Goal: Transaction & Acquisition: Purchase product/service

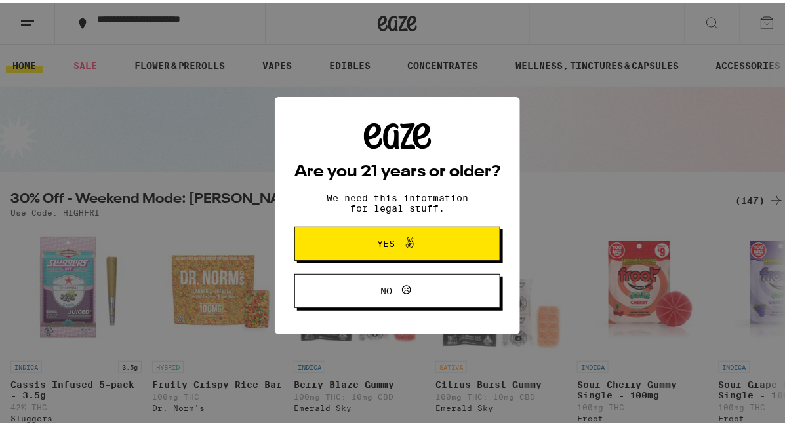
click at [382, 242] on span "Yes" at bounding box center [387, 241] width 18 height 9
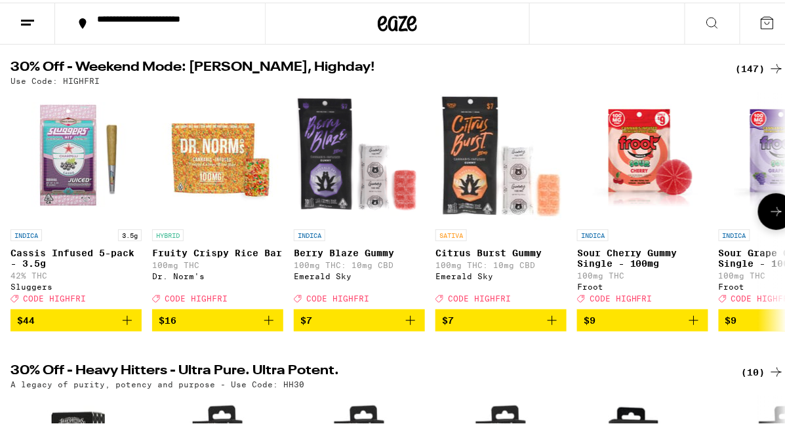
scroll to position [131, 0]
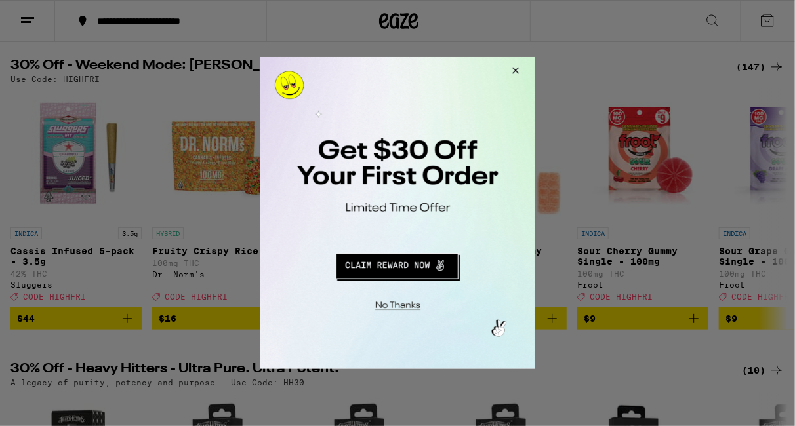
click at [511, 66] on button "Close Modal" at bounding box center [512, 71] width 35 height 31
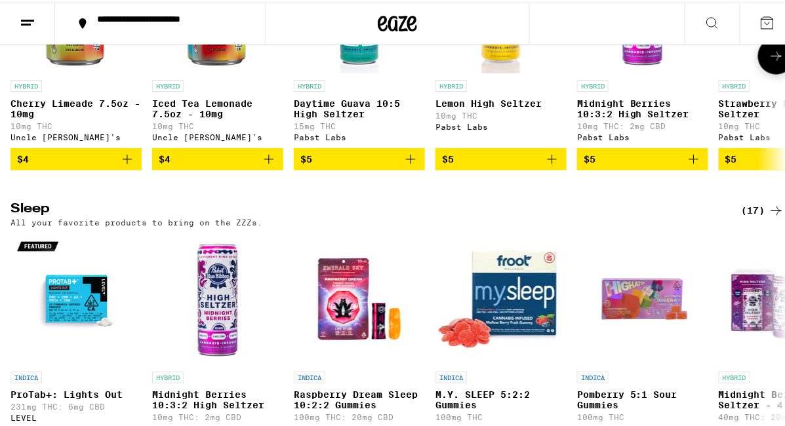
scroll to position [4263, 0]
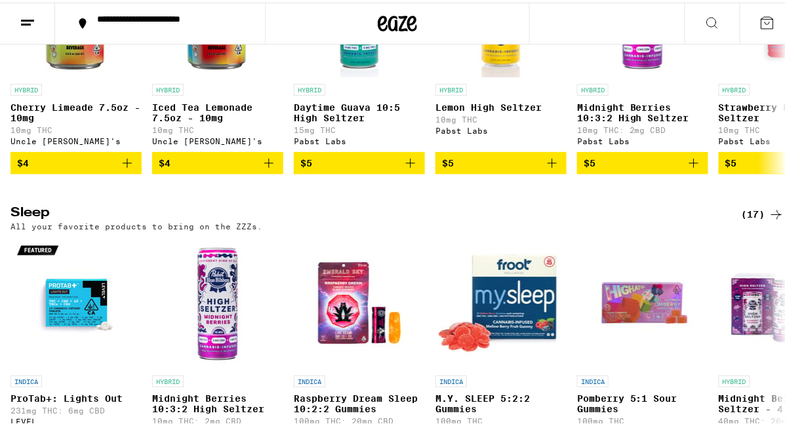
click at [28, 18] on icon at bounding box center [28, 20] width 16 height 16
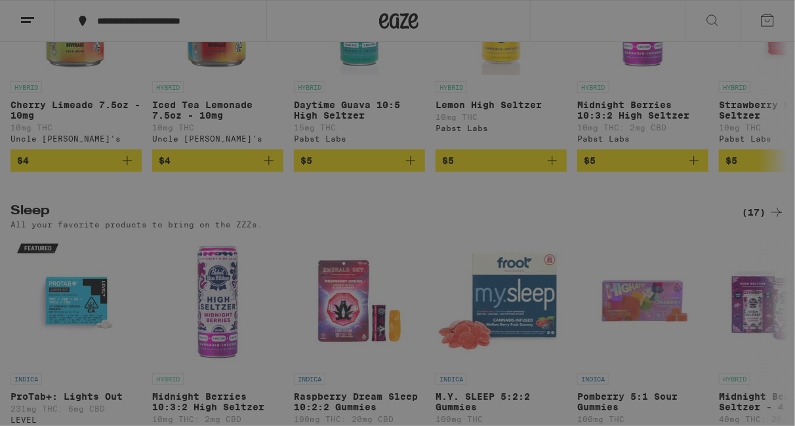
click at [136, 256] on div "Concentrates" at bounding box center [113, 256] width 93 height 16
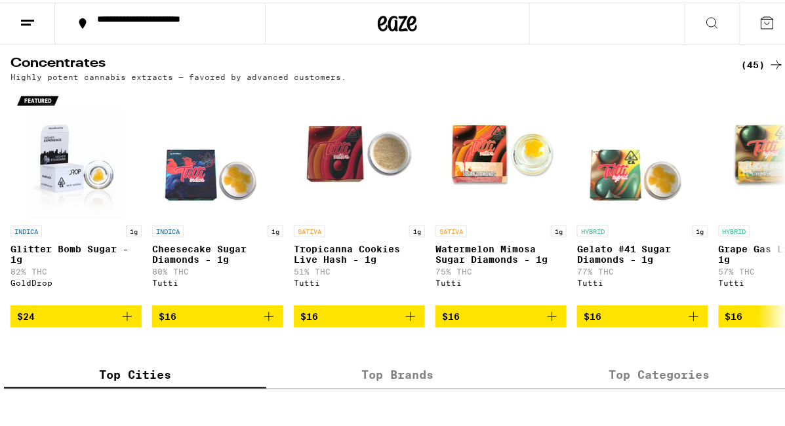
scroll to position [102, 0]
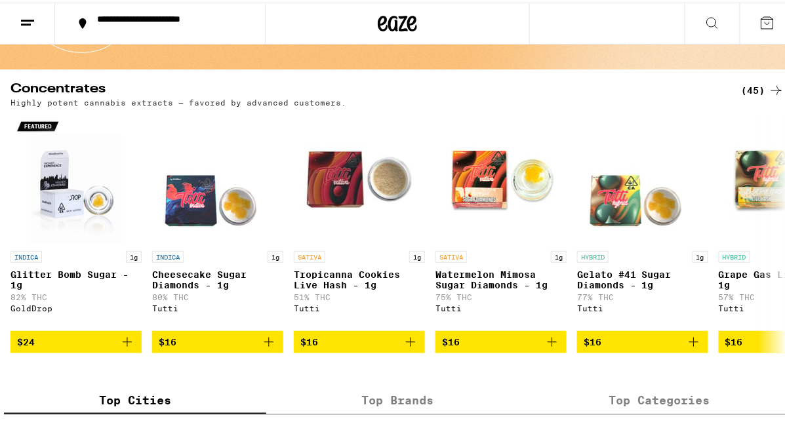
click at [21, 22] on line at bounding box center [26, 22] width 10 height 0
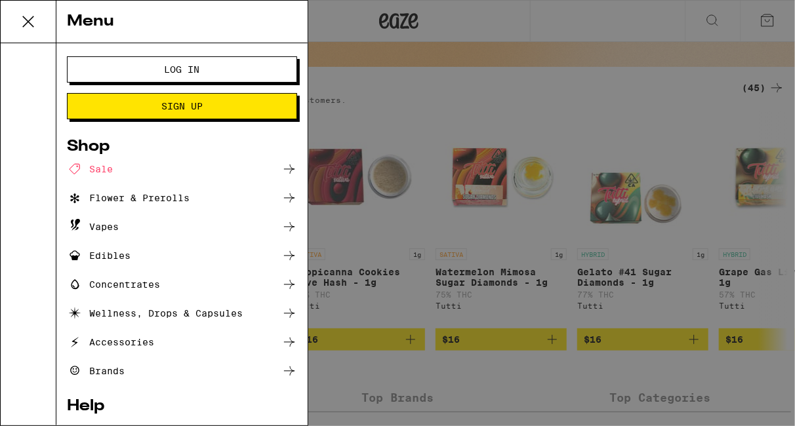
click at [281, 230] on icon at bounding box center [289, 227] width 16 height 16
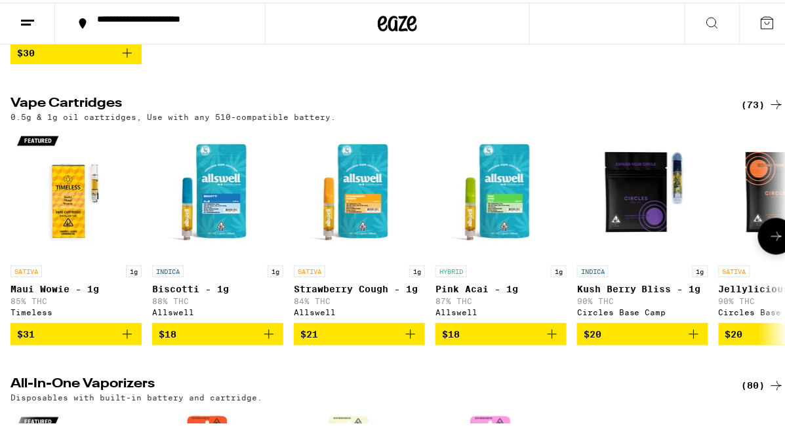
scroll to position [394, 0]
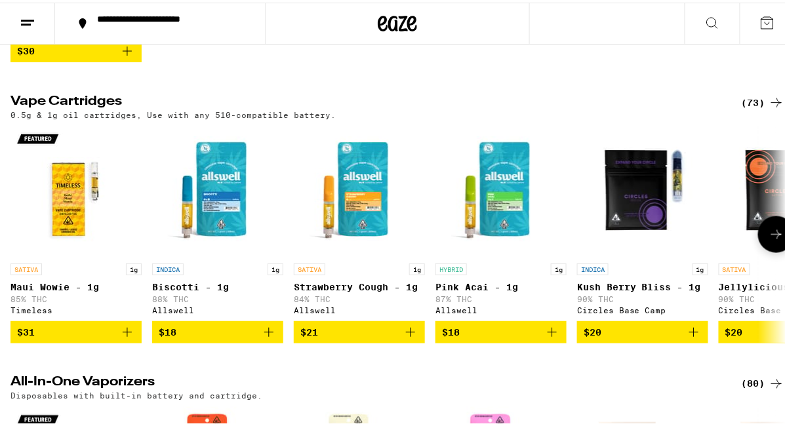
click at [774, 240] on icon at bounding box center [777, 232] width 16 height 16
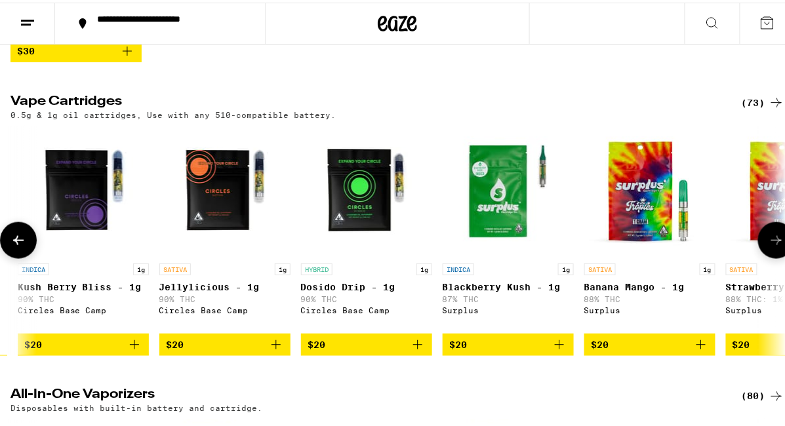
scroll to position [0, 622]
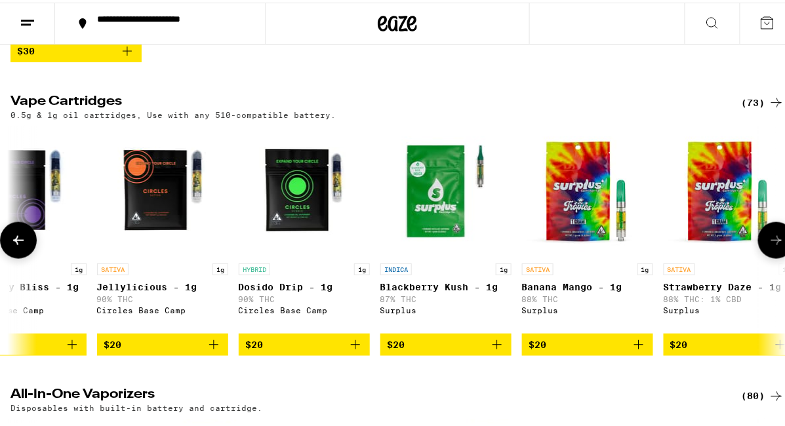
click at [772, 246] on icon at bounding box center [777, 238] width 16 height 16
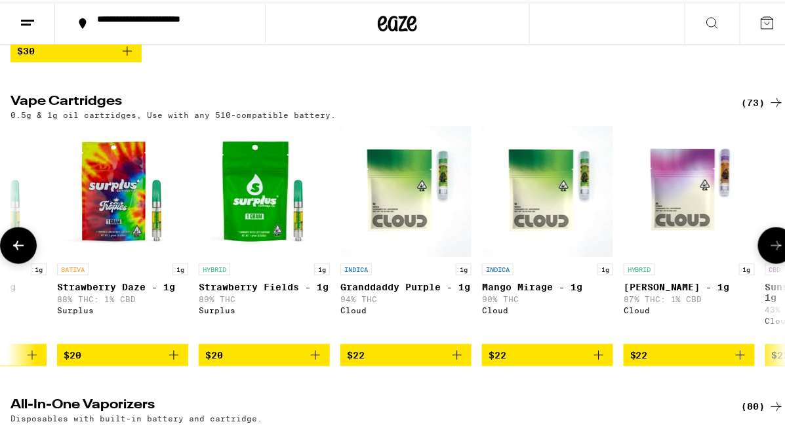
scroll to position [0, 1243]
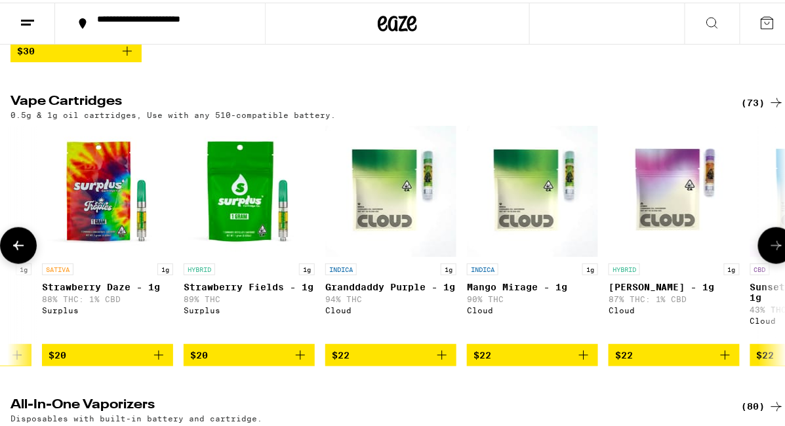
click at [772, 251] on icon at bounding box center [777, 243] width 16 height 16
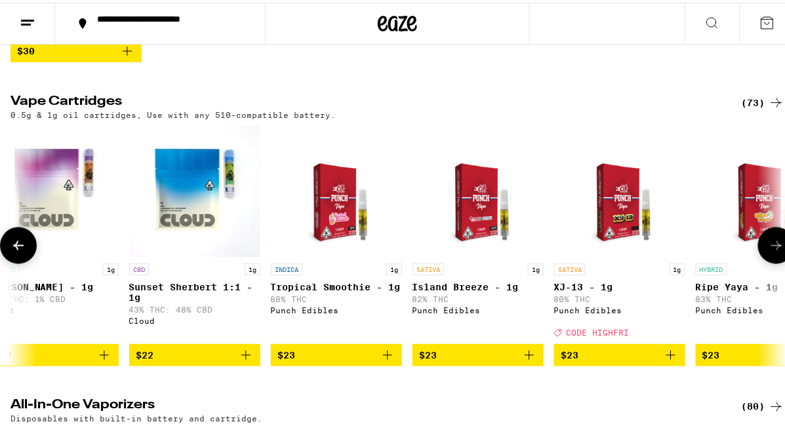
scroll to position [0, 1865]
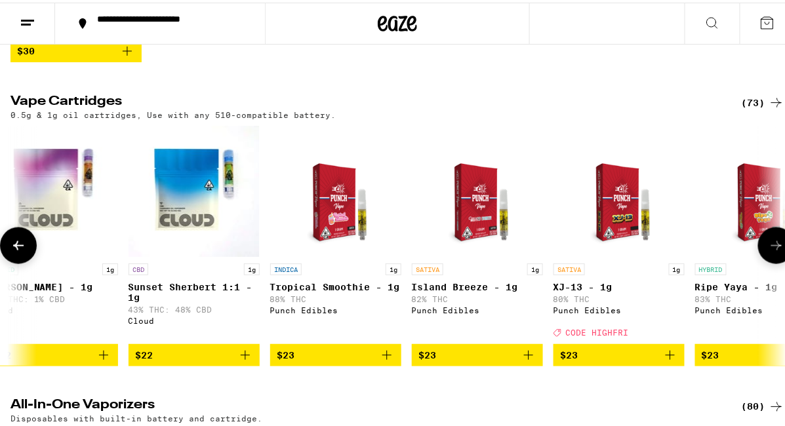
click at [772, 251] on icon at bounding box center [777, 243] width 16 height 16
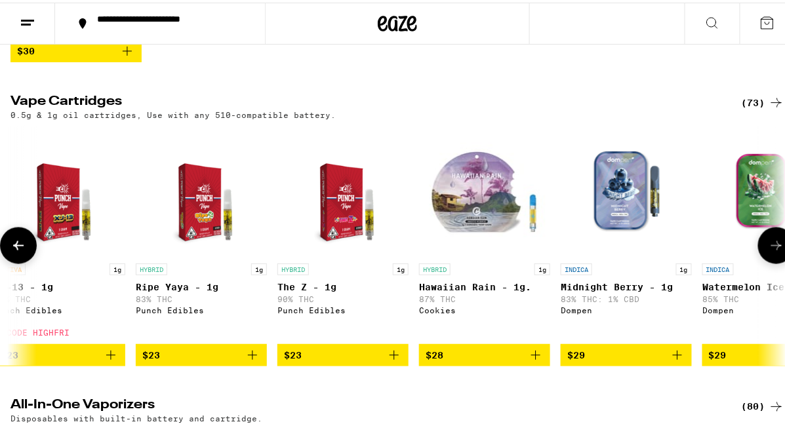
scroll to position [0, 2487]
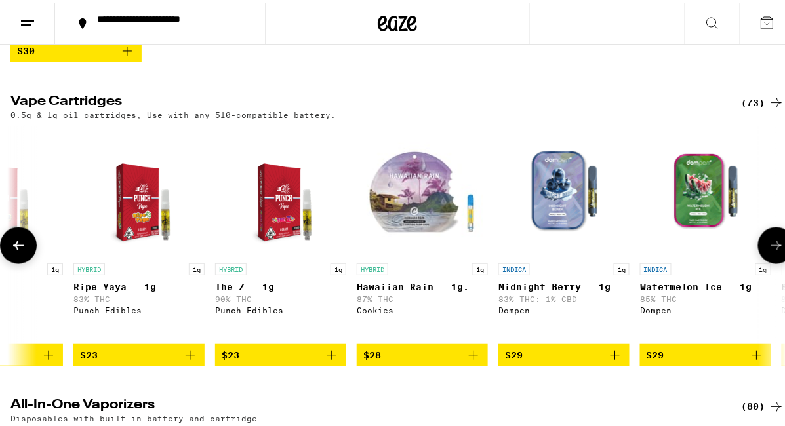
click at [773, 251] on icon at bounding box center [777, 243] width 16 height 16
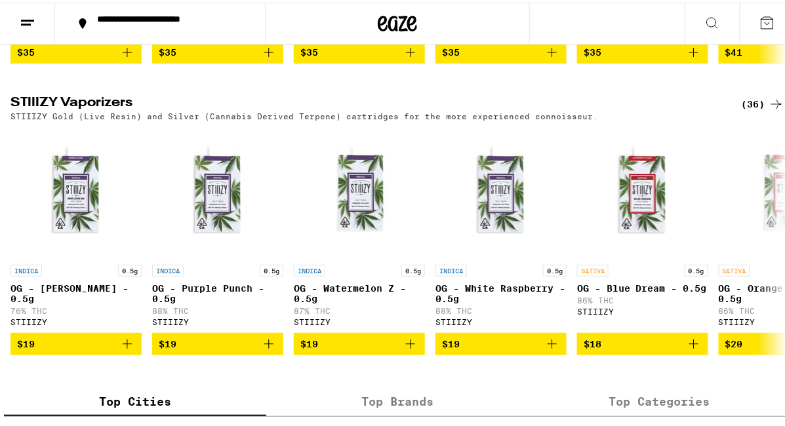
scroll to position [1312, 0]
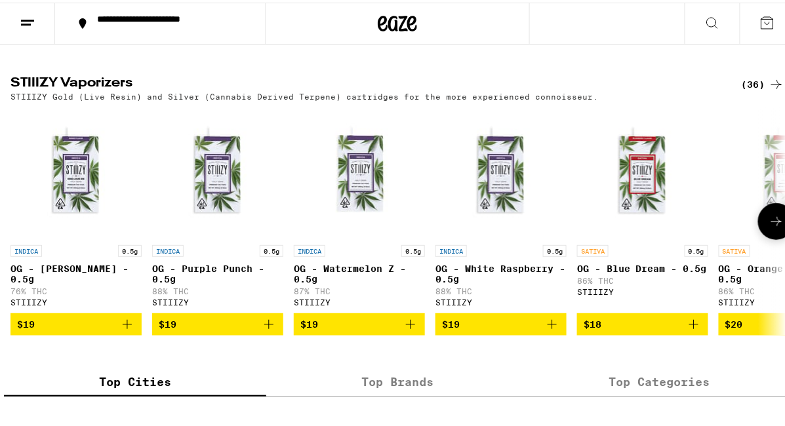
click at [759, 237] on button at bounding box center [776, 219] width 37 height 37
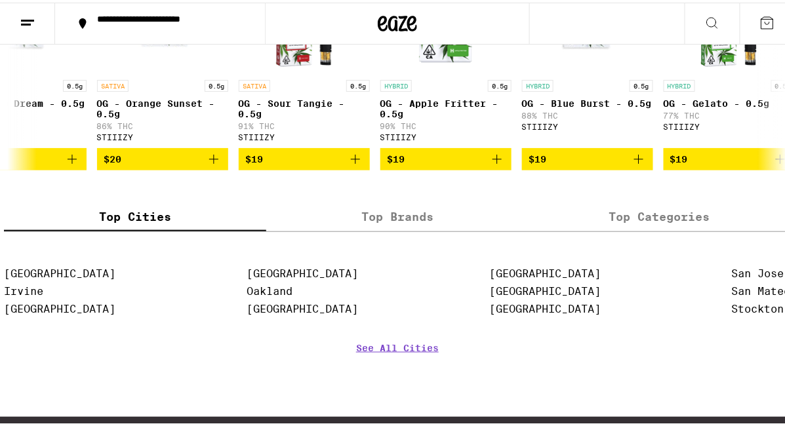
scroll to position [1461, 0]
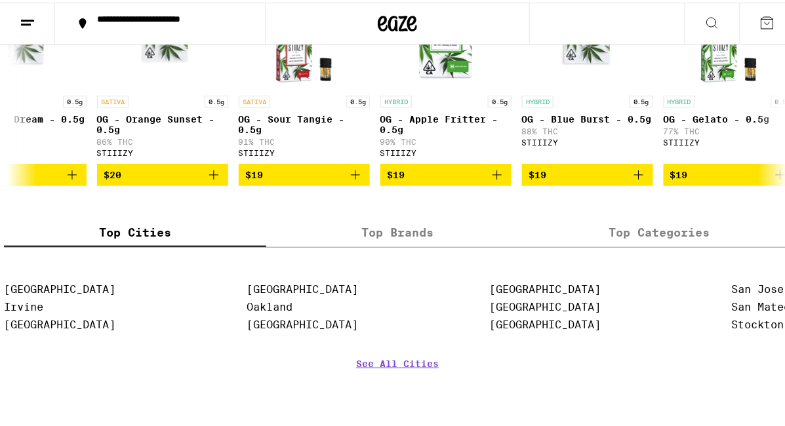
click at [407, 245] on label "Top Brands" at bounding box center [397, 230] width 262 height 28
click at [0, 0] on input "Top Brands" at bounding box center [0, 0] width 0 height 0
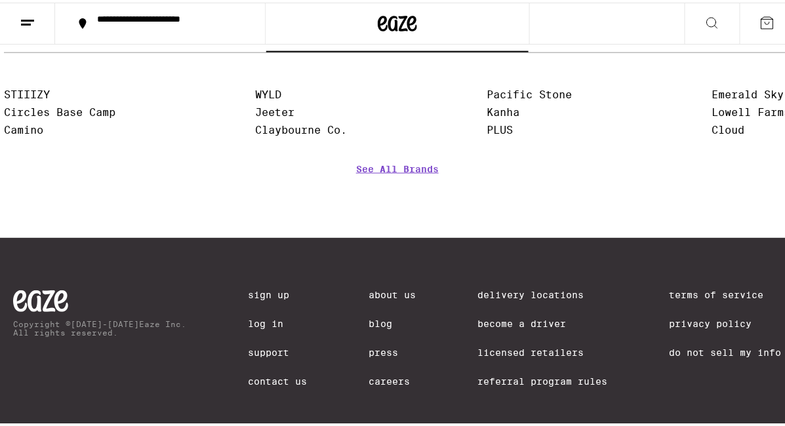
scroll to position [1658, 0]
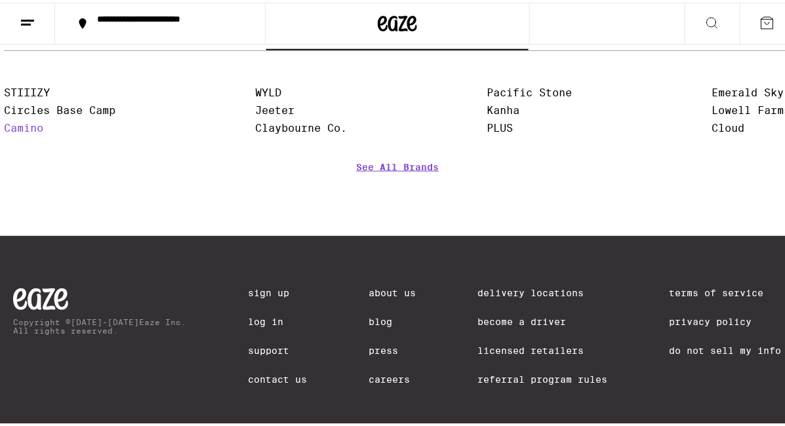
click at [18, 132] on link "Camino" at bounding box center [23, 125] width 39 height 12
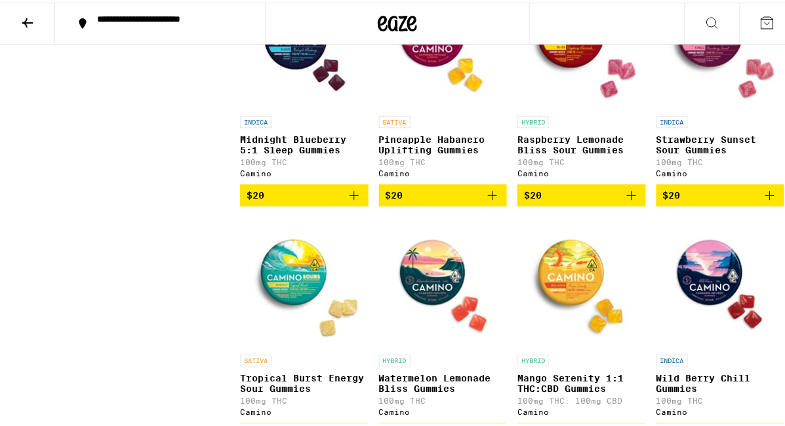
scroll to position [656, 0]
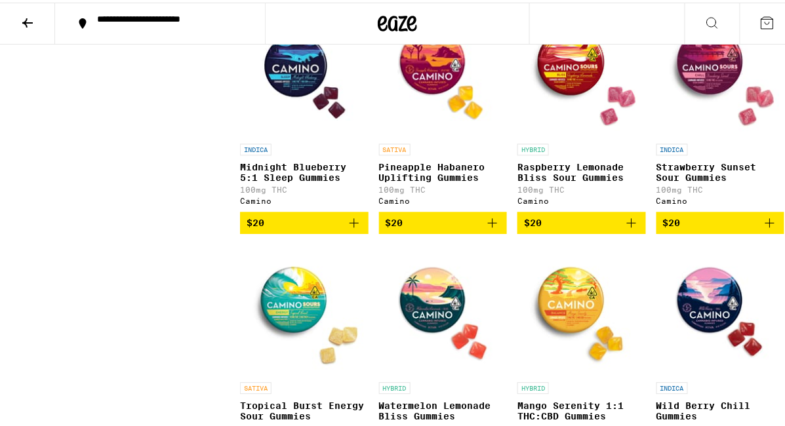
click at [26, 23] on icon at bounding box center [28, 20] width 16 height 16
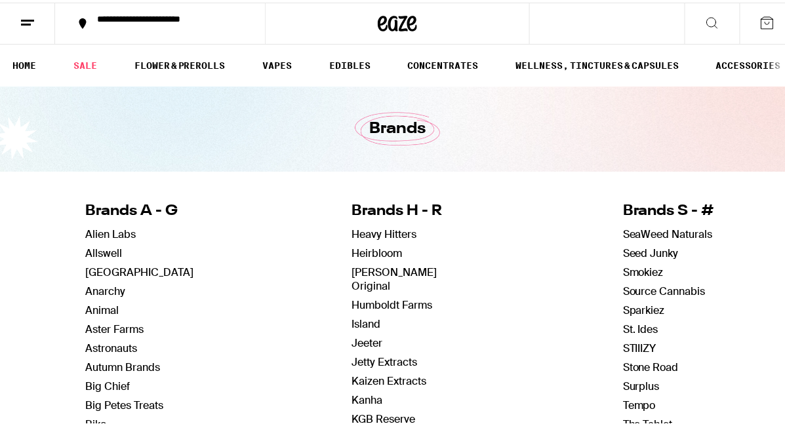
click at [27, 22] on line at bounding box center [26, 22] width 10 height 0
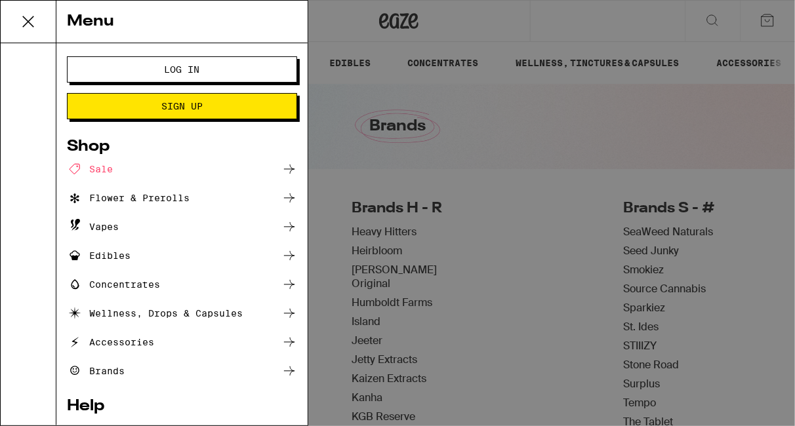
click at [281, 224] on icon at bounding box center [289, 227] width 16 height 16
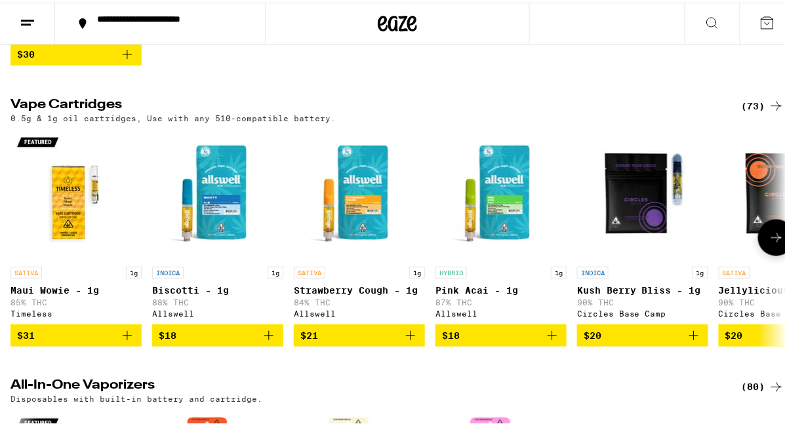
scroll to position [394, 0]
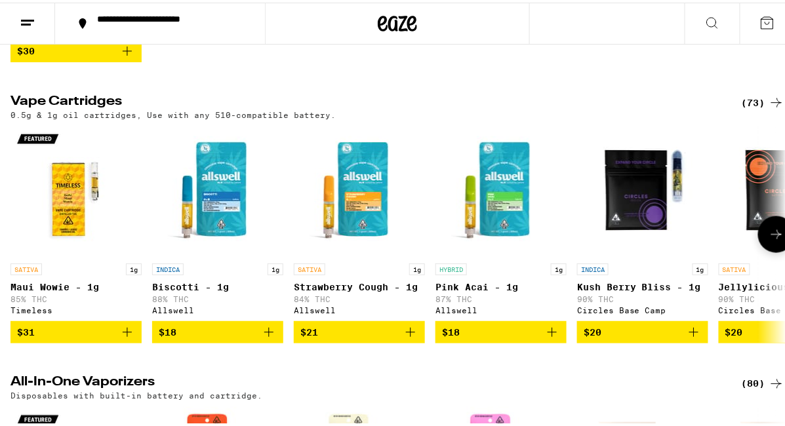
click at [758, 245] on button at bounding box center [776, 232] width 37 height 37
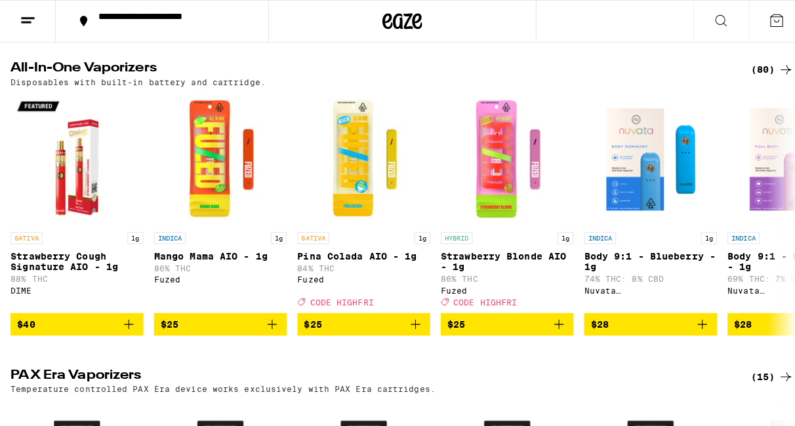
scroll to position [721, 0]
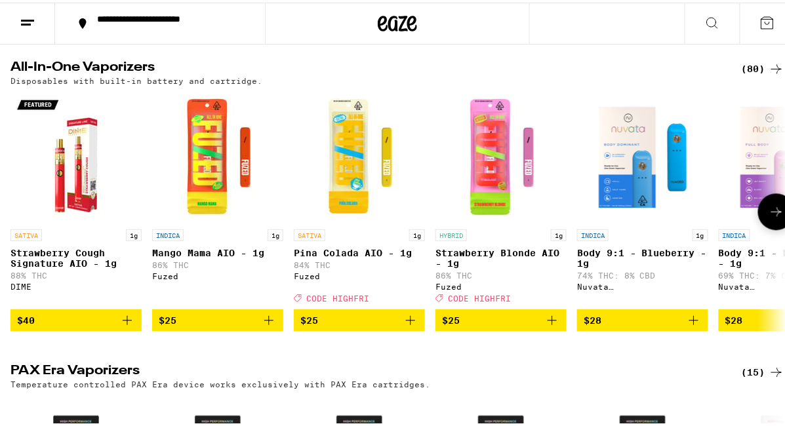
click at [207, 168] on img "Open page for Mango Mama AIO - 1g from Fuzed" at bounding box center [217, 154] width 131 height 131
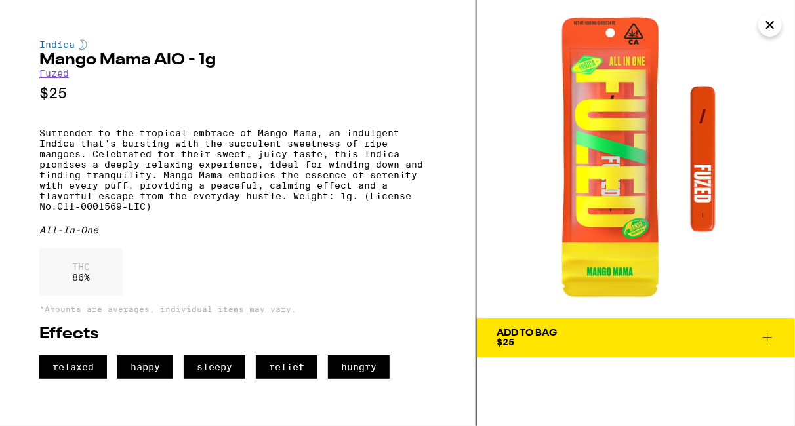
click at [777, 24] on icon "Close" at bounding box center [770, 25] width 16 height 20
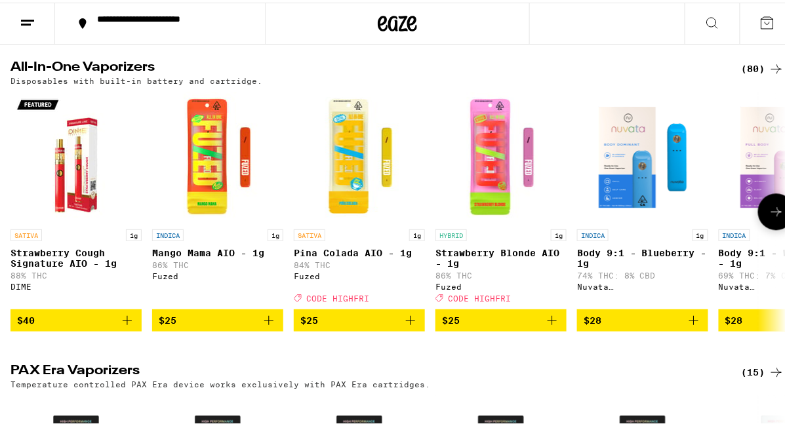
click at [758, 228] on button at bounding box center [776, 209] width 37 height 37
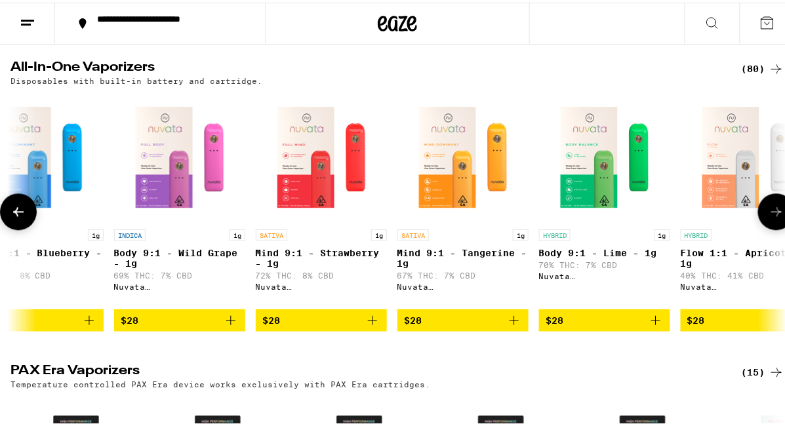
scroll to position [0, 622]
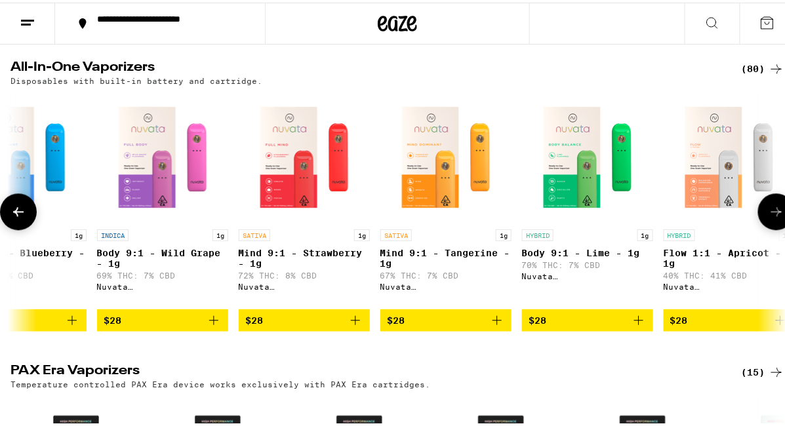
click at [758, 228] on button at bounding box center [776, 209] width 37 height 37
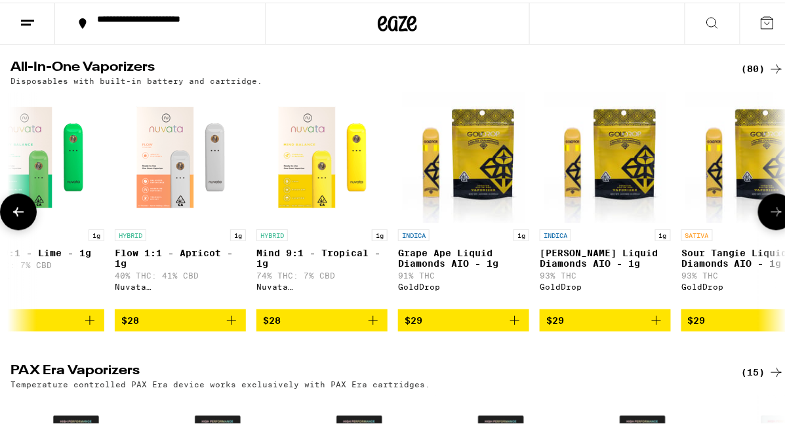
scroll to position [0, 1243]
